Goal: Navigation & Orientation: Find specific page/section

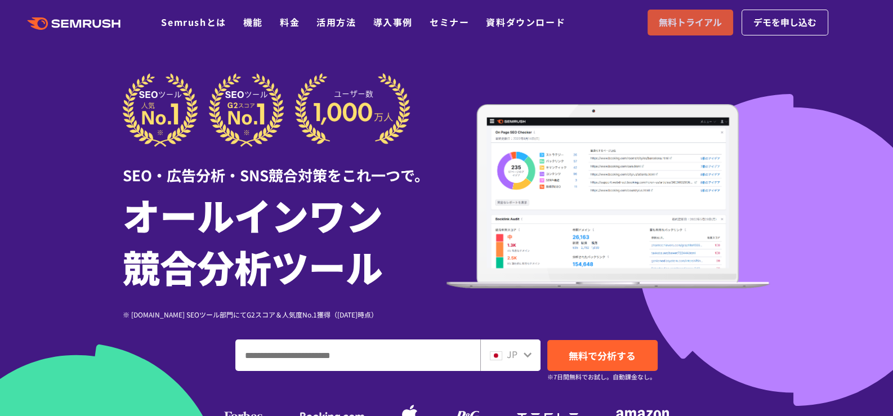
click at [697, 22] on span "無料トライアル" at bounding box center [690, 22] width 63 height 15
click at [86, 25] on icon at bounding box center [88, 24] width 8 height 8
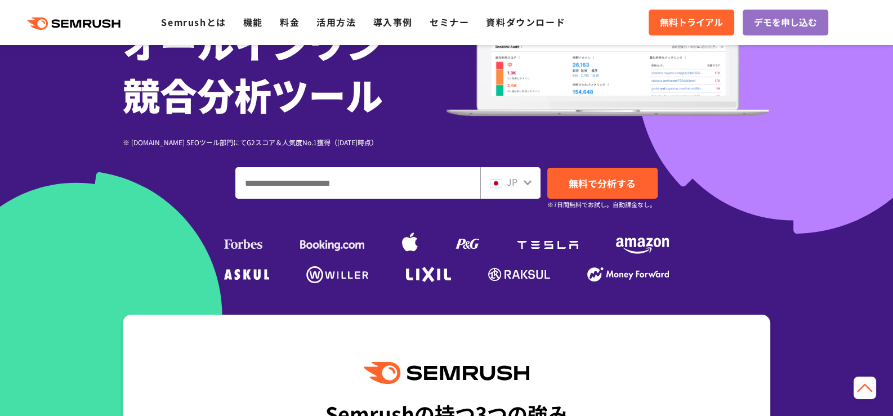
scroll to position [169, 0]
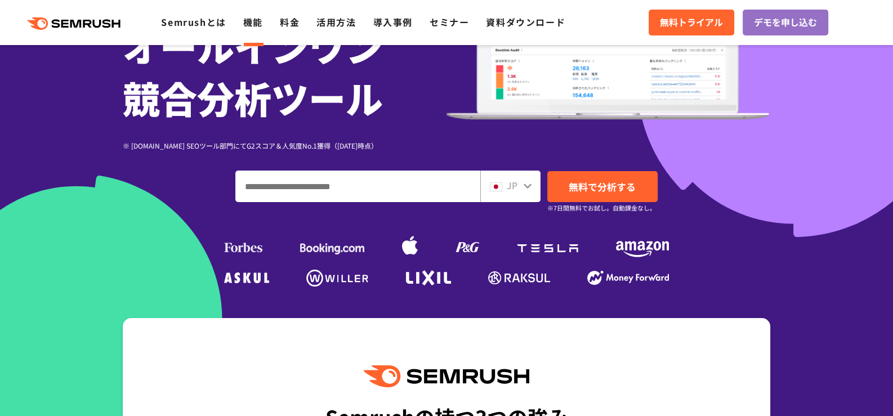
click at [249, 28] on link "機能" at bounding box center [253, 22] width 20 height 14
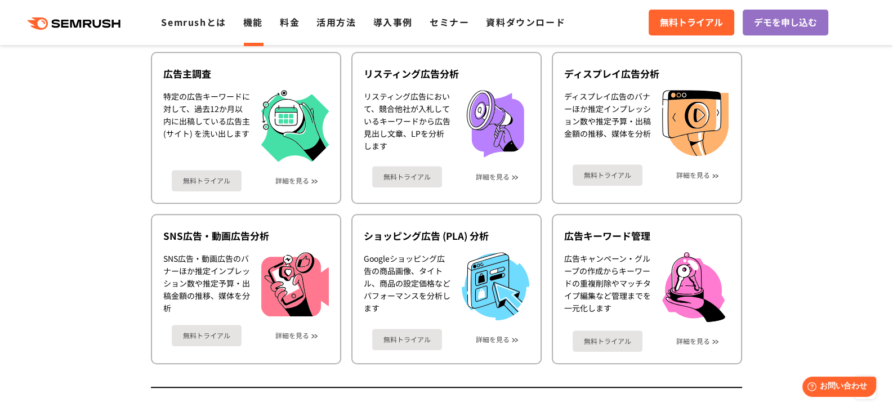
scroll to position [1069, 0]
